Goal: Task Accomplishment & Management: Manage account settings

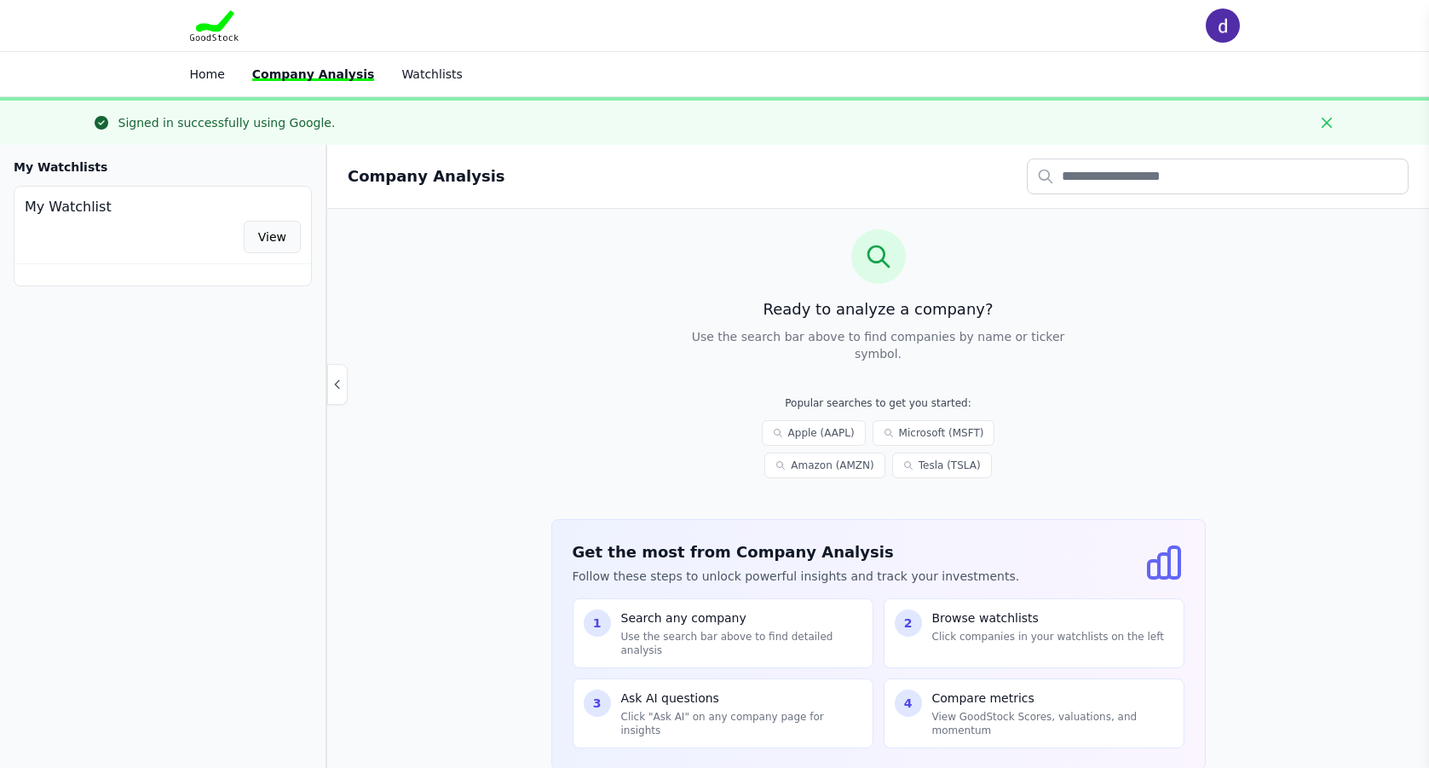
click at [276, 240] on link "View" at bounding box center [272, 237] width 57 height 32
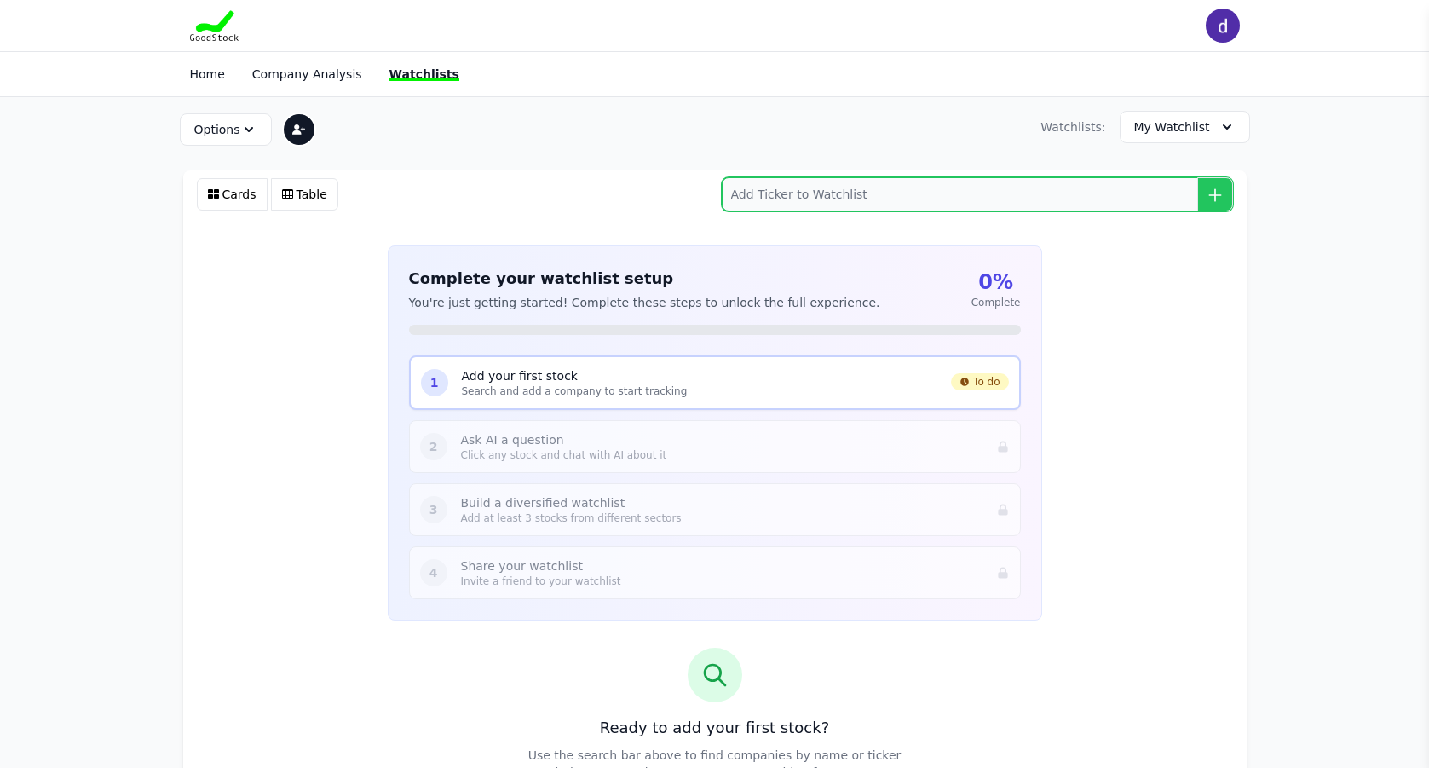
click at [878, 196] on input "search" at bounding box center [977, 194] width 511 height 34
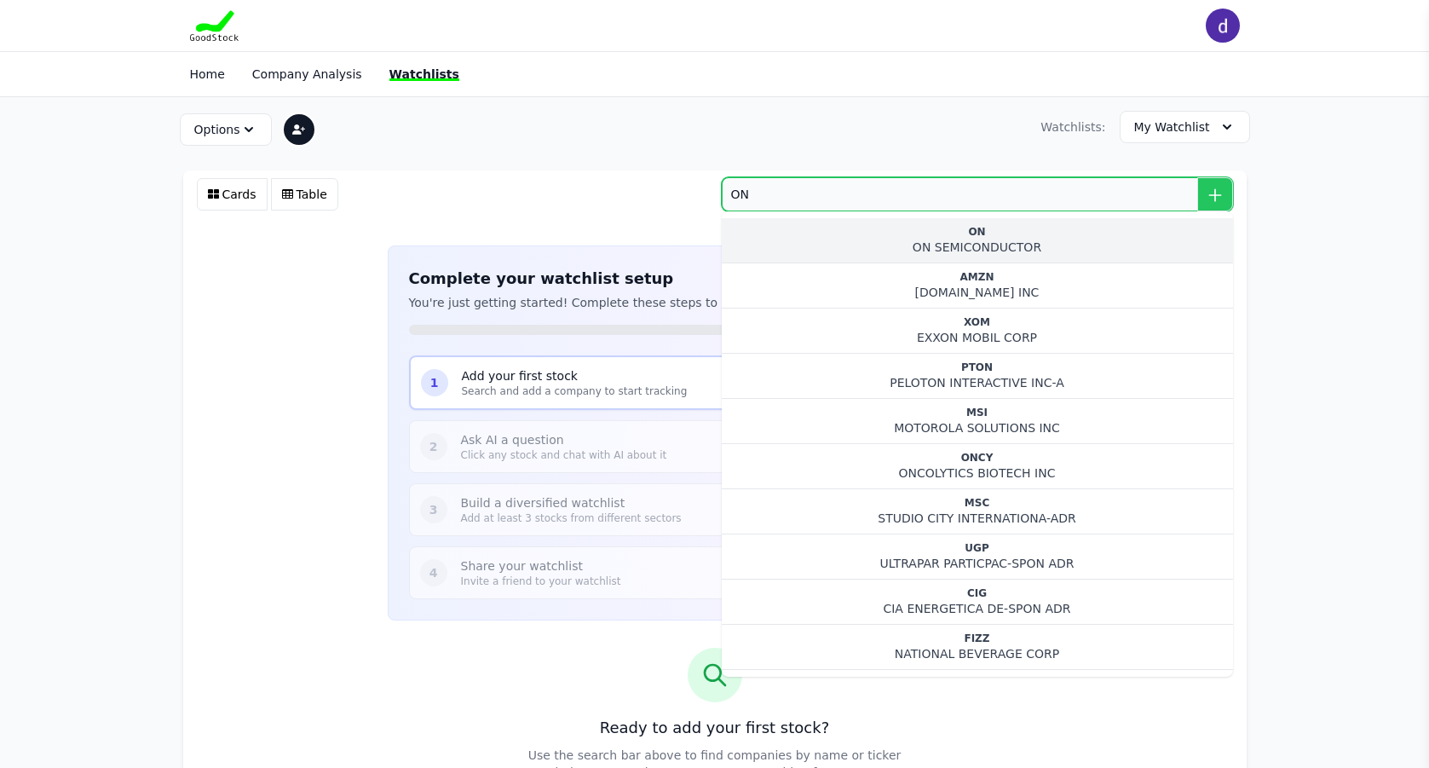
type input "ON"
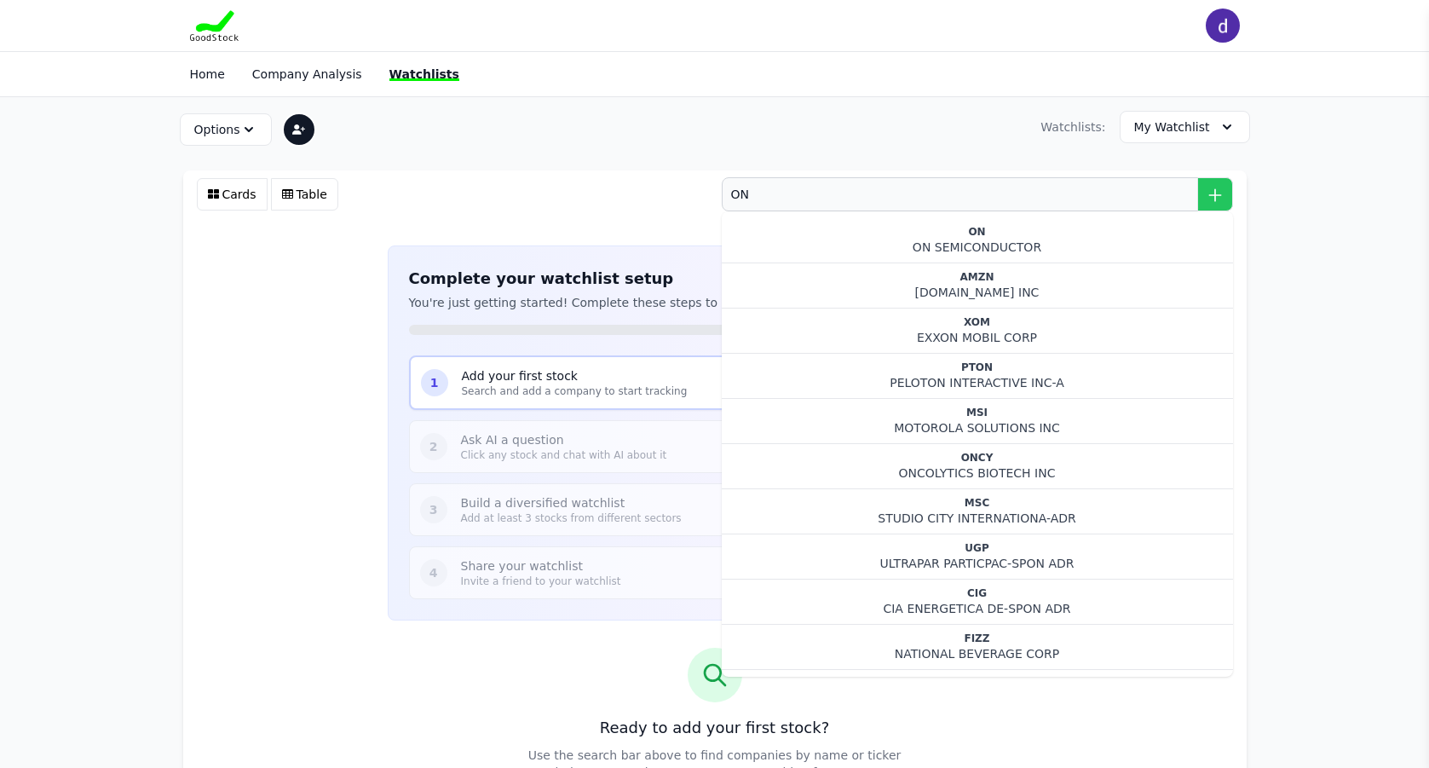
click at [817, 246] on div "ON SEMICONDUCTOR" at bounding box center [977, 247] width 484 height 17
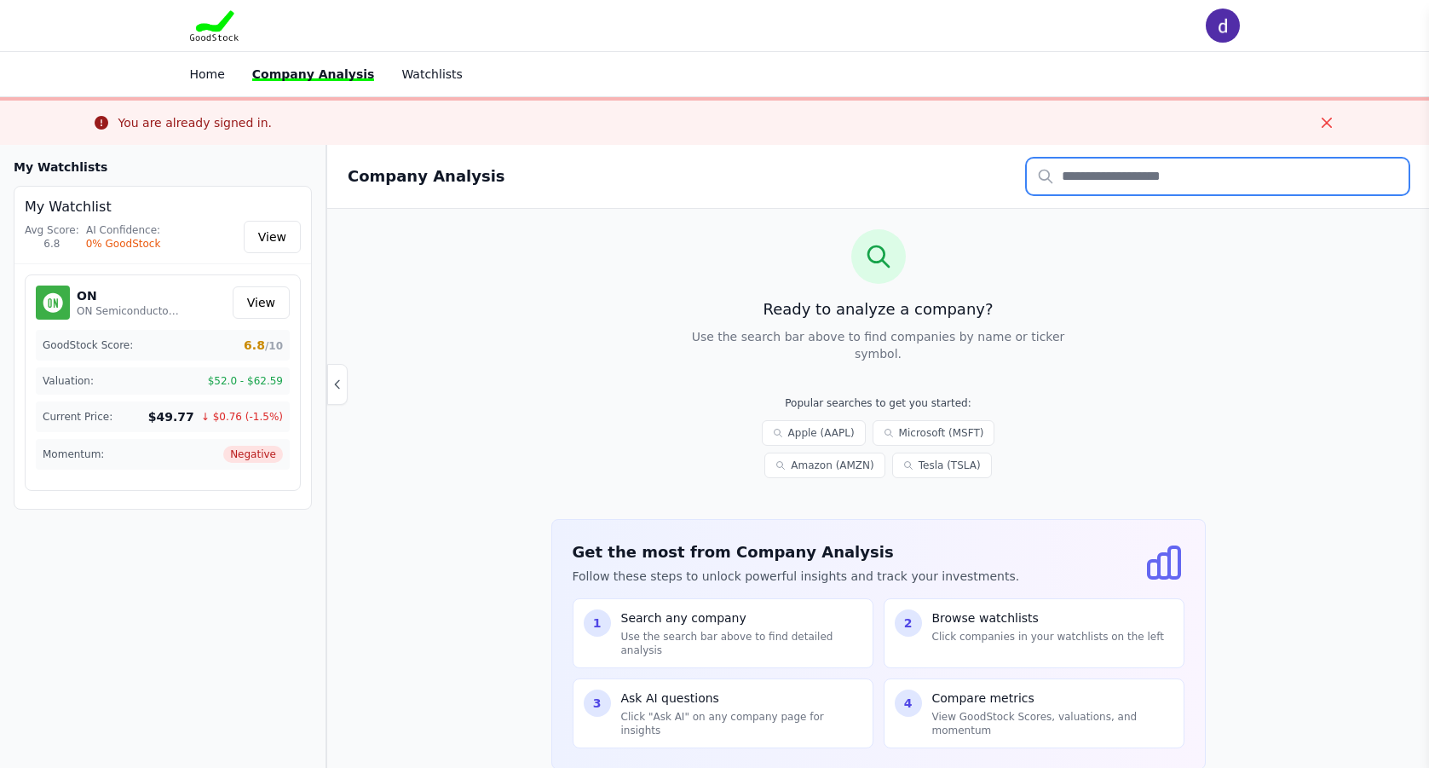
click at [1099, 171] on input "text" at bounding box center [1218, 177] width 382 height 36
click at [271, 241] on link "View" at bounding box center [272, 237] width 57 height 32
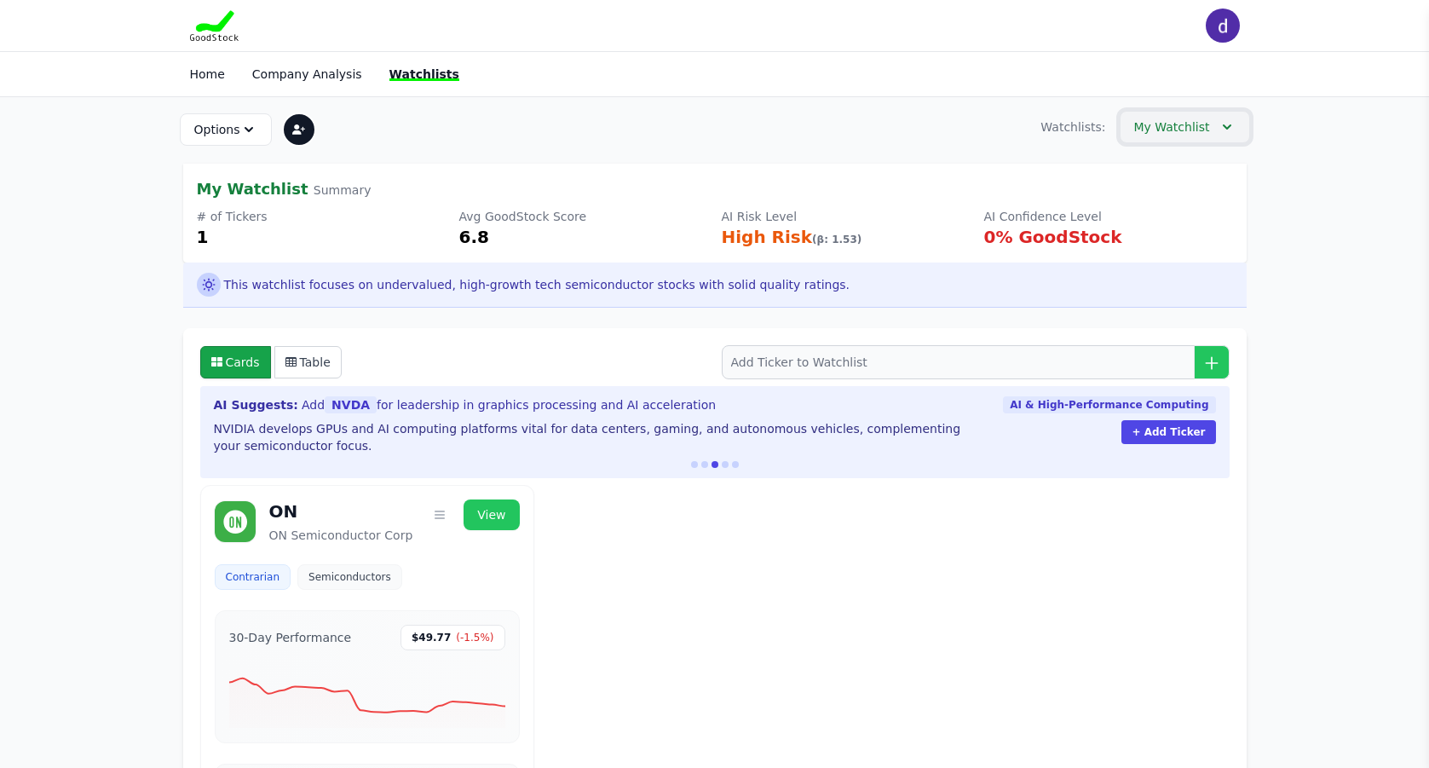
drag, startPoint x: 1228, startPoint y: 124, endPoint x: 1237, endPoint y: 135, distance: 14.0
click at [1228, 124] on icon "button" at bounding box center [1227, 126] width 17 height 17
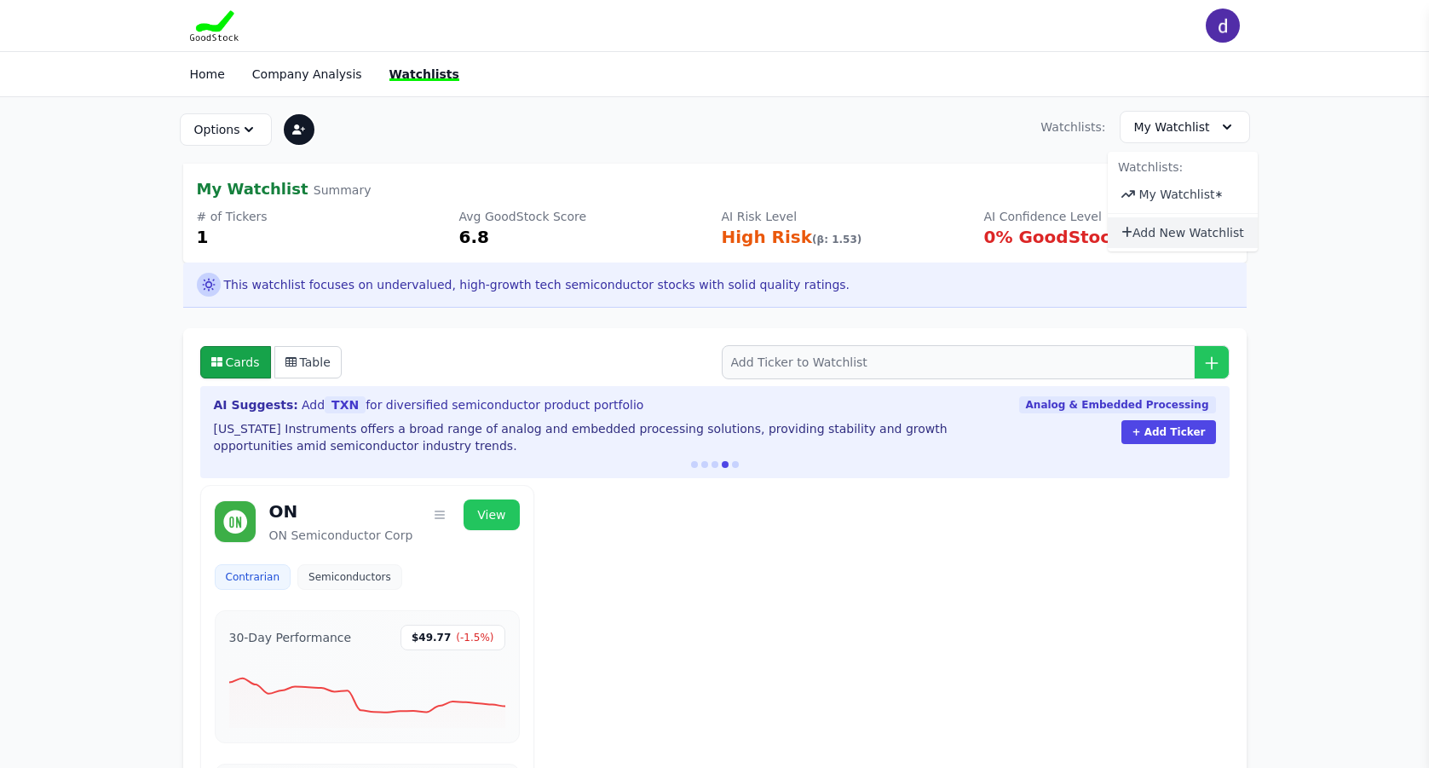
click at [1158, 235] on button "Add New Watchlist" at bounding box center [1183, 232] width 150 height 31
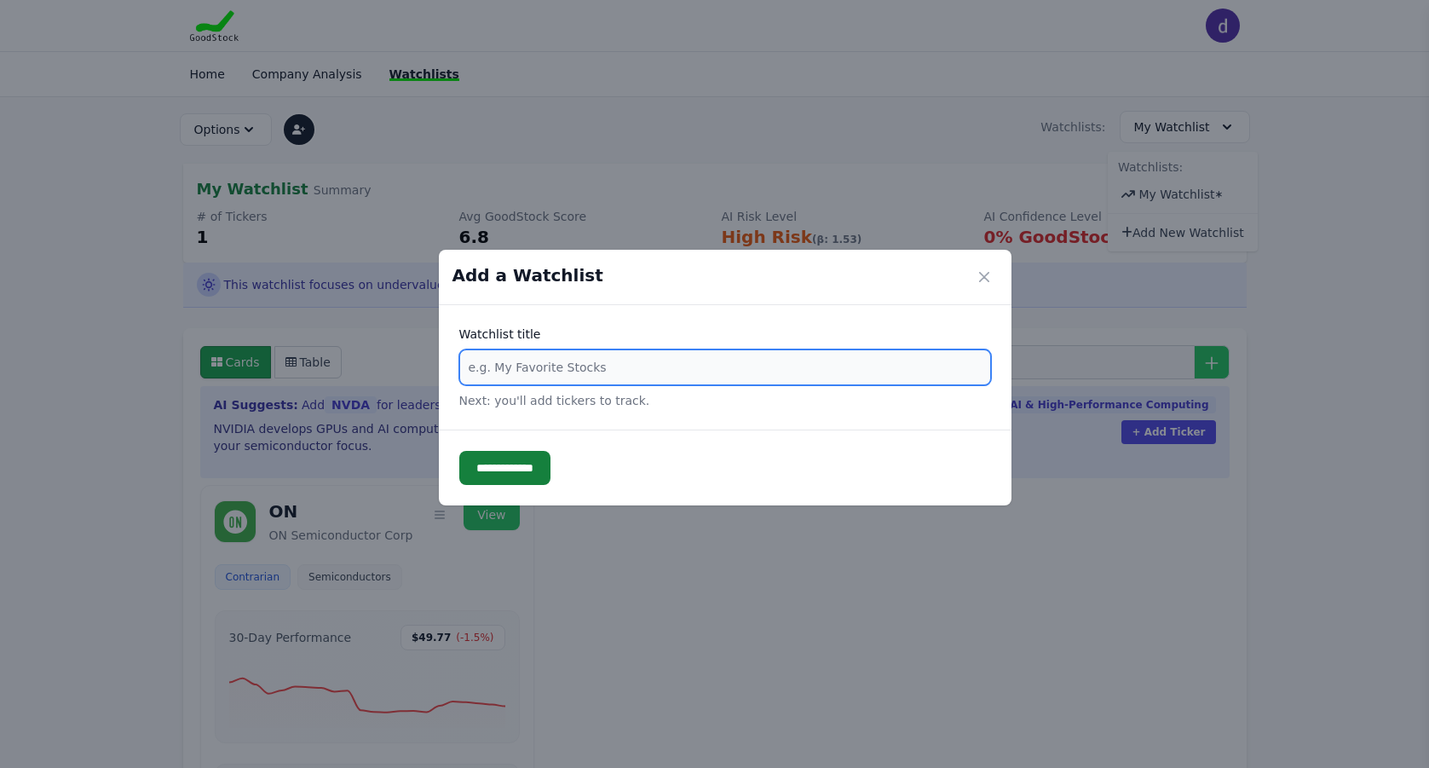
click at [471, 364] on input "text" at bounding box center [725, 367] width 532 height 36
type input "xAI"
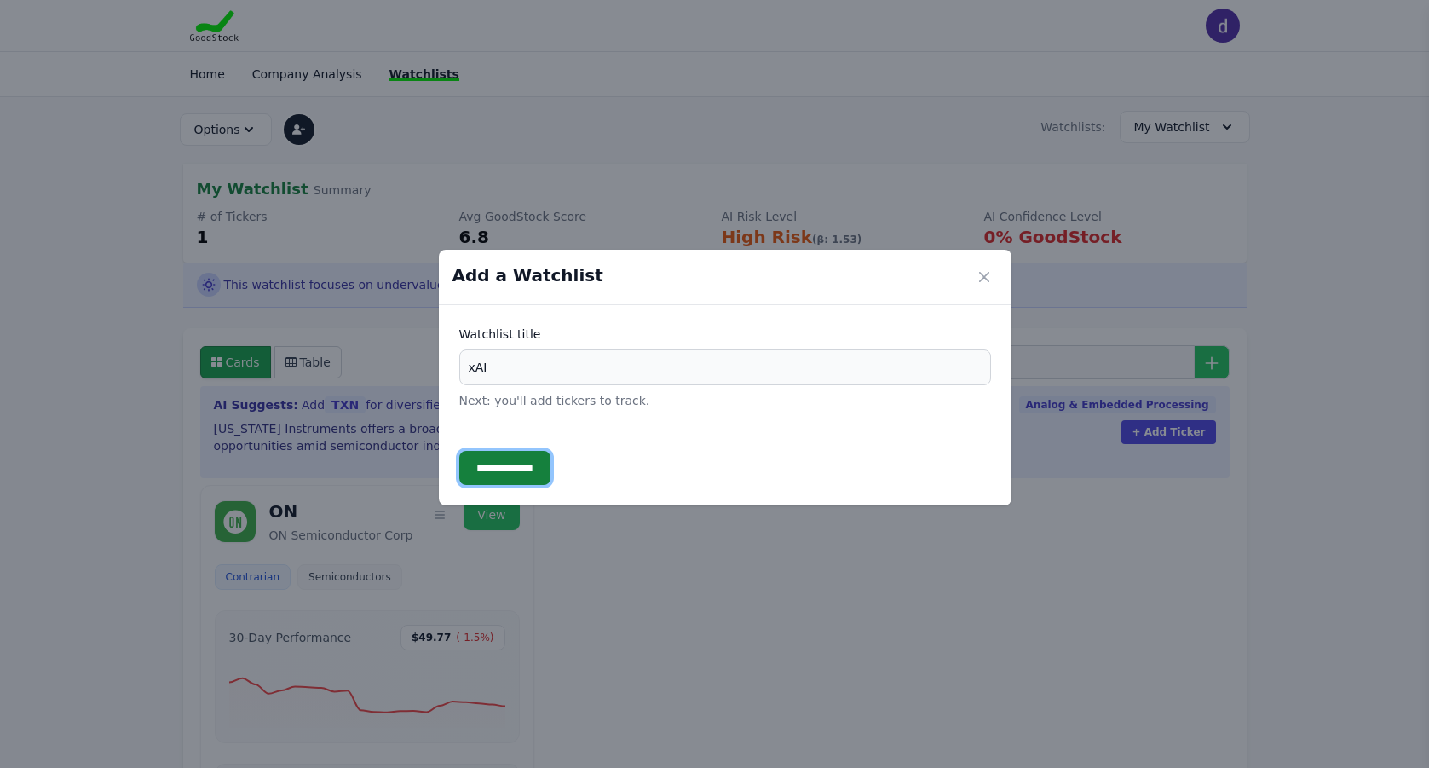
click at [505, 468] on input "**********" at bounding box center [504, 468] width 91 height 34
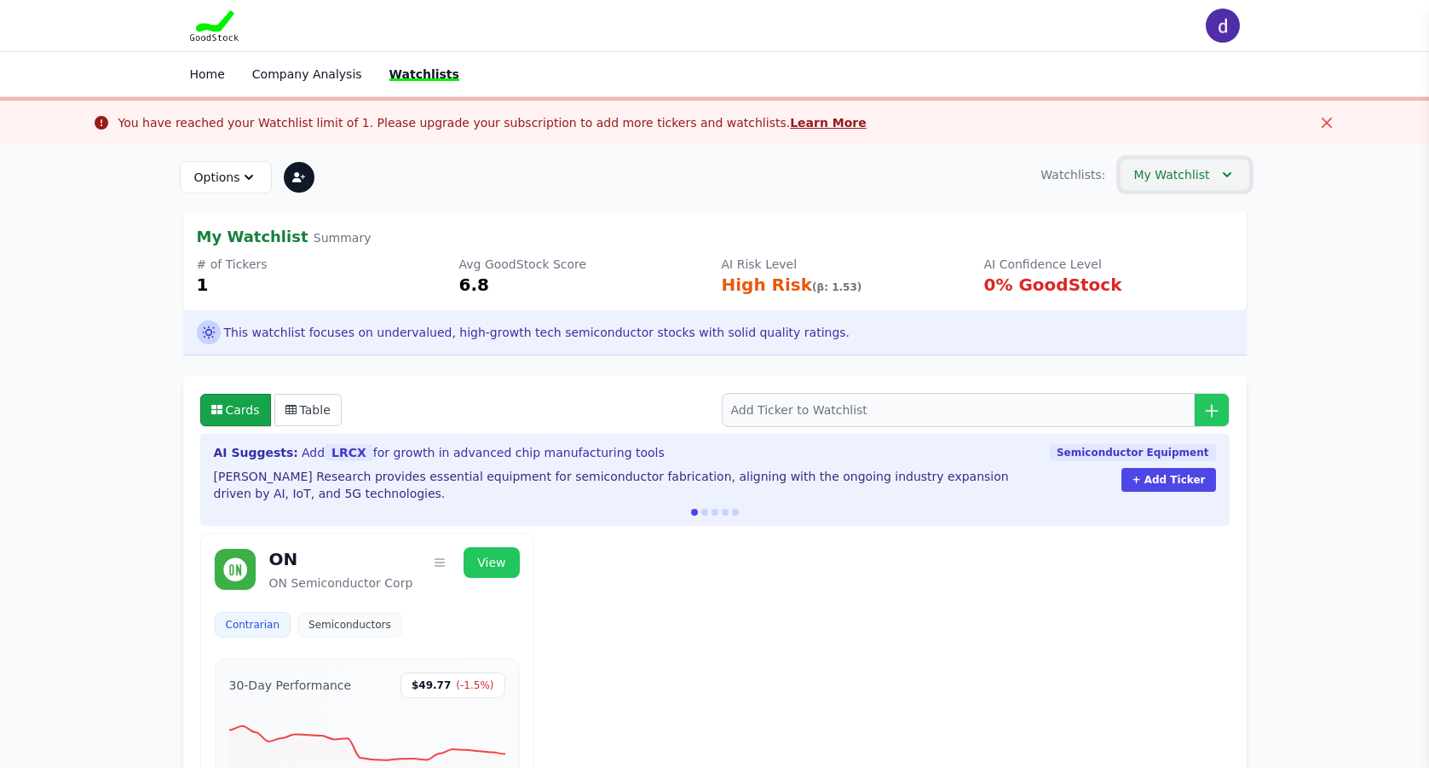
click at [1222, 174] on icon "button" at bounding box center [1227, 174] width 17 height 17
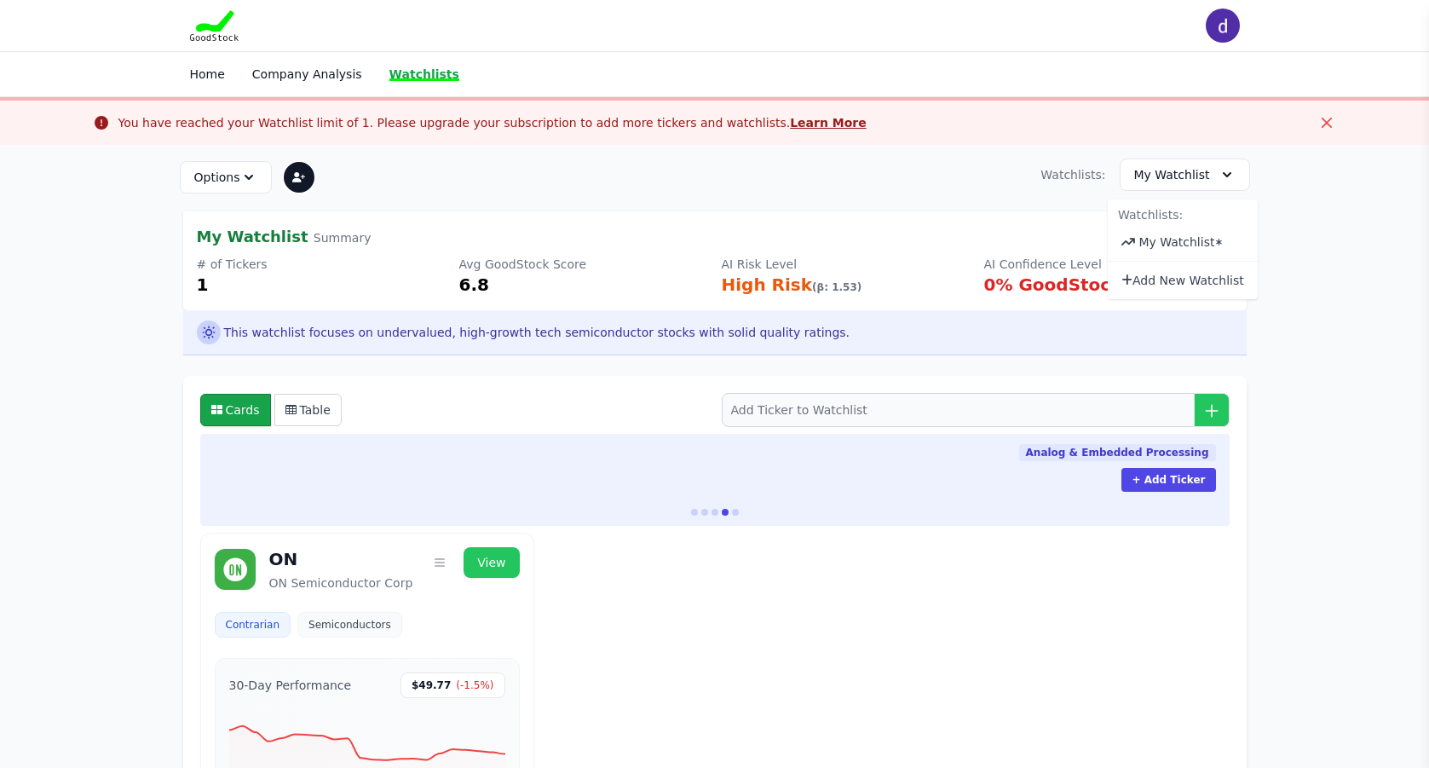
click at [422, 76] on link "Watchlists" at bounding box center [424, 74] width 70 height 14
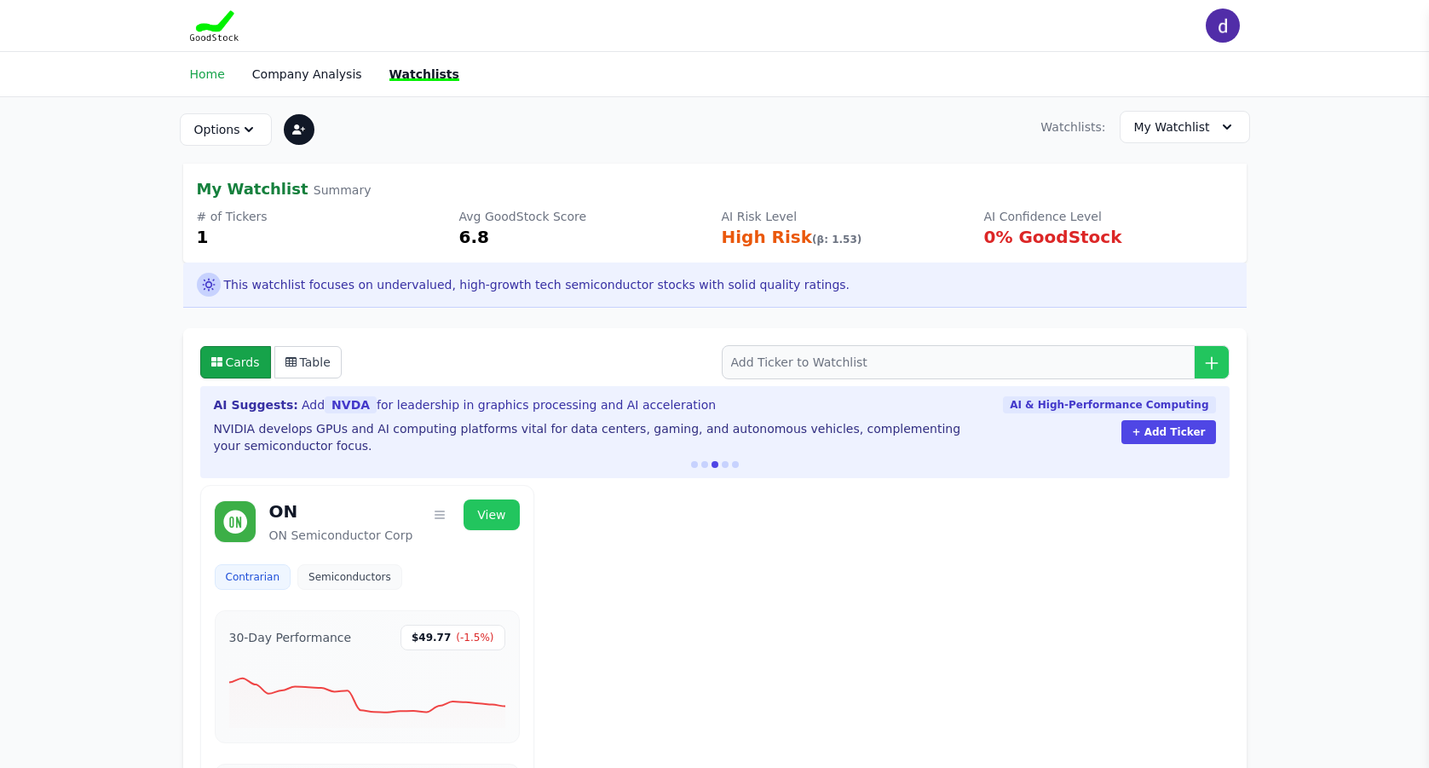
click at [211, 74] on link "Home" at bounding box center [207, 74] width 35 height 14
